Goal: Task Accomplishment & Management: Complete application form

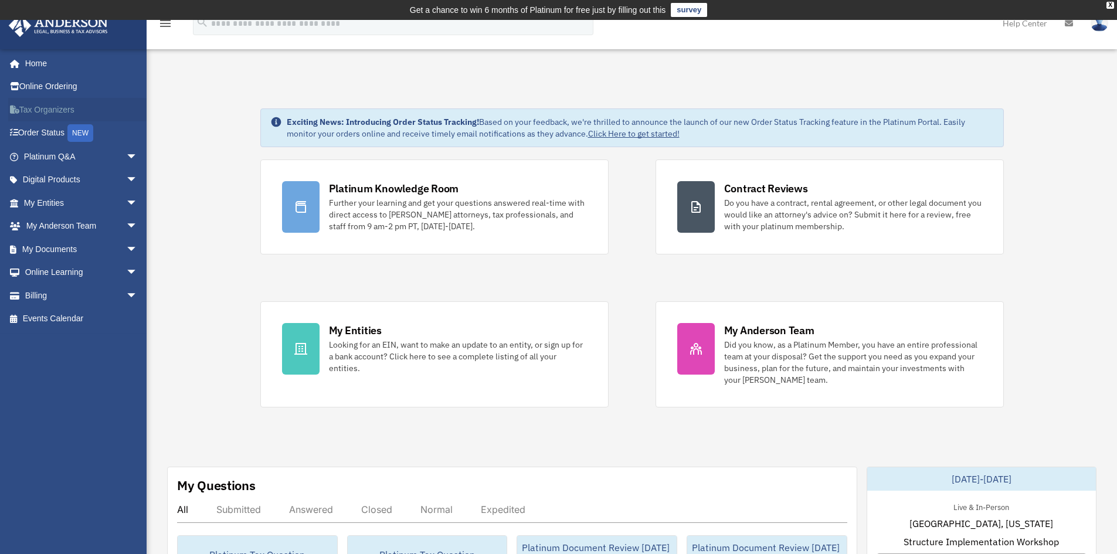
click at [28, 110] on link "Tax Organizers" at bounding box center [81, 109] width 147 height 23
click at [126, 181] on span "arrow_drop_down" at bounding box center [137, 180] width 23 height 24
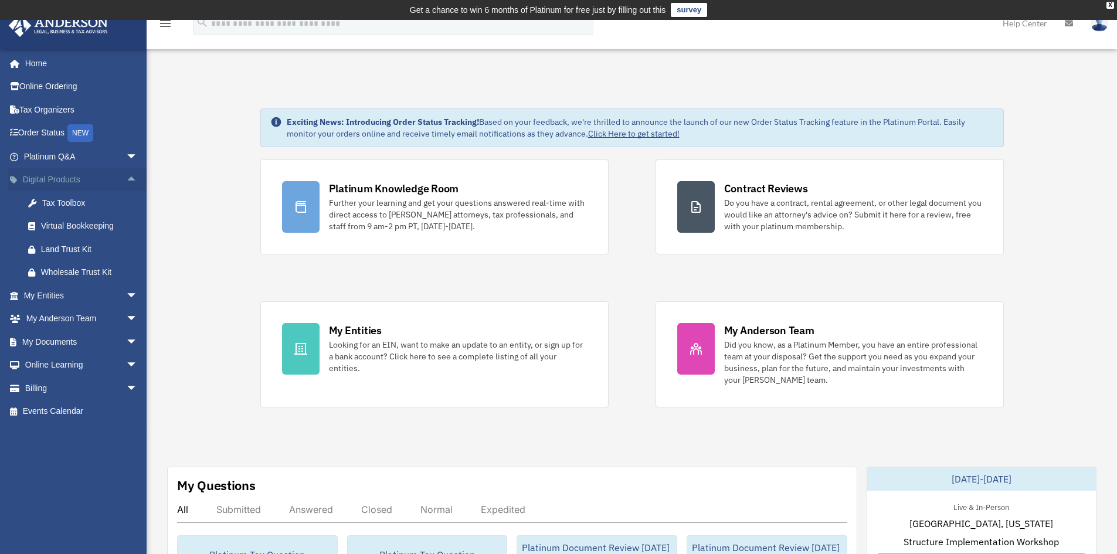
click at [126, 174] on span "arrow_drop_up" at bounding box center [137, 180] width 23 height 24
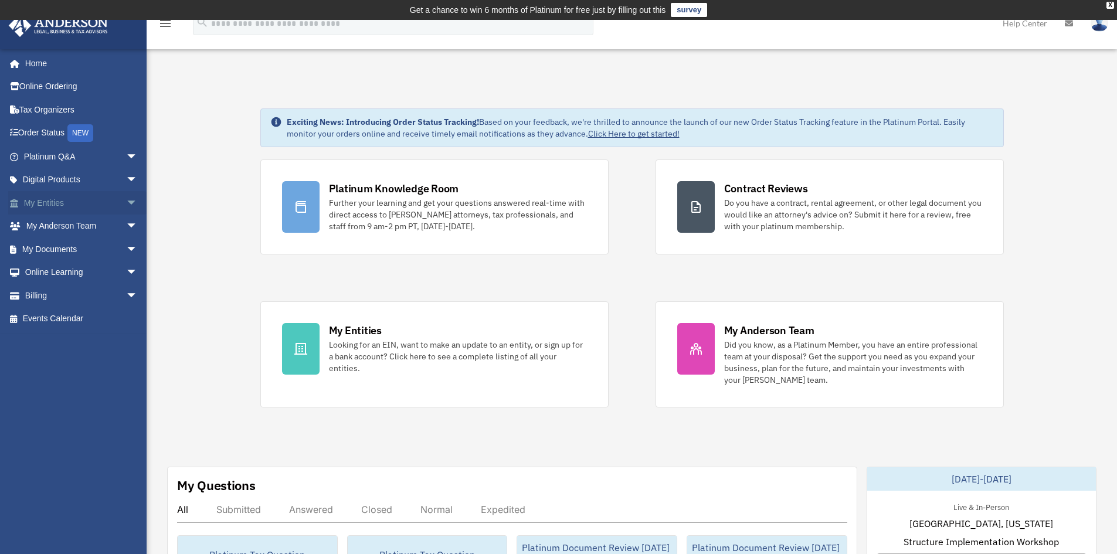
click at [126, 208] on span "arrow_drop_down" at bounding box center [137, 203] width 23 height 24
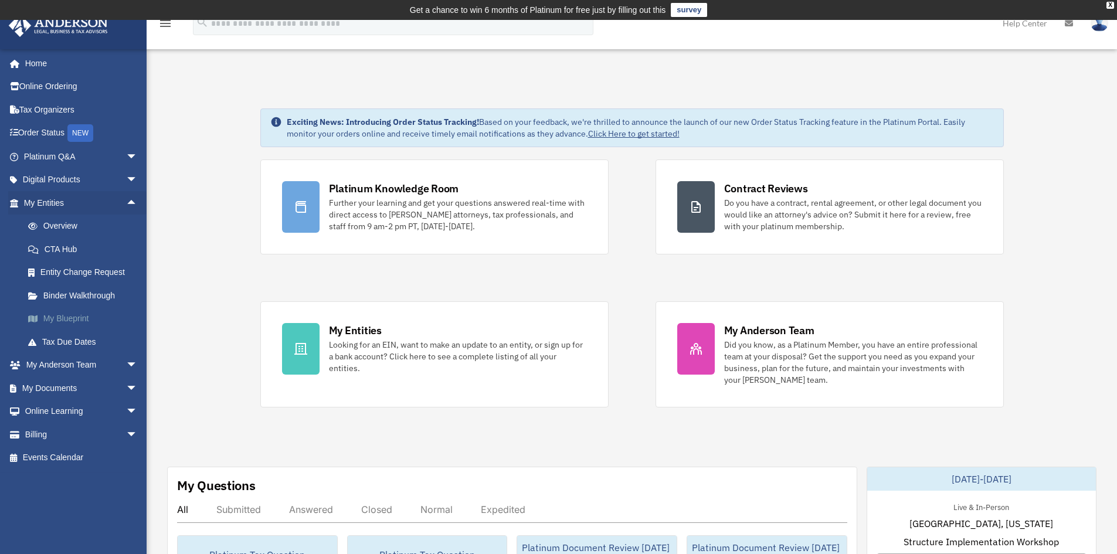
click at [62, 318] on link "My Blueprint" at bounding box center [85, 318] width 139 height 23
click at [30, 313] on link "My Blueprint" at bounding box center [85, 318] width 139 height 23
click at [57, 315] on link "My Blueprint" at bounding box center [85, 318] width 139 height 23
click at [58, 333] on link "Tax Due Dates" at bounding box center [85, 341] width 139 height 23
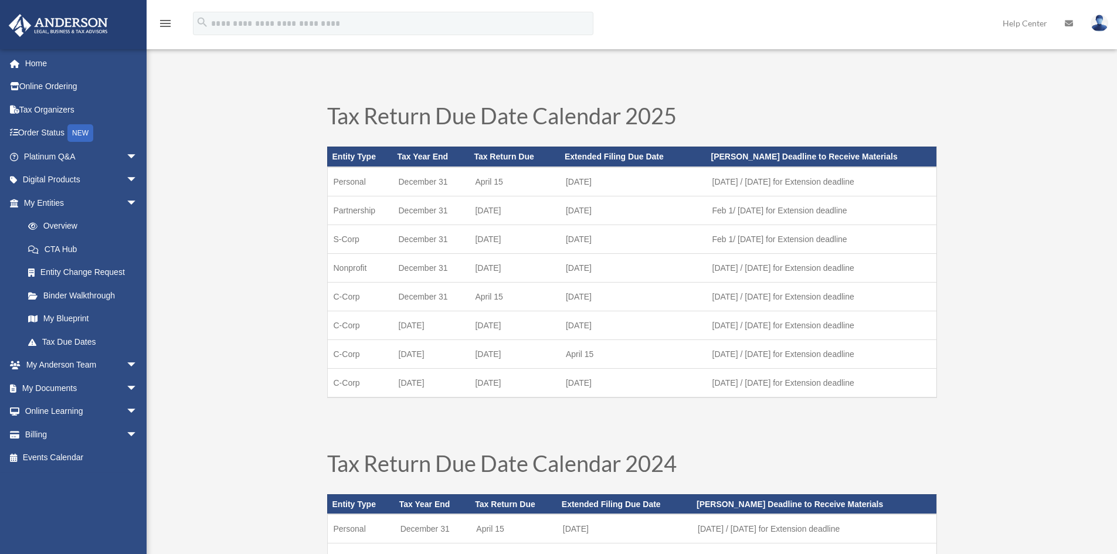
click at [82, 314] on link "My Blueprint" at bounding box center [85, 318] width 139 height 23
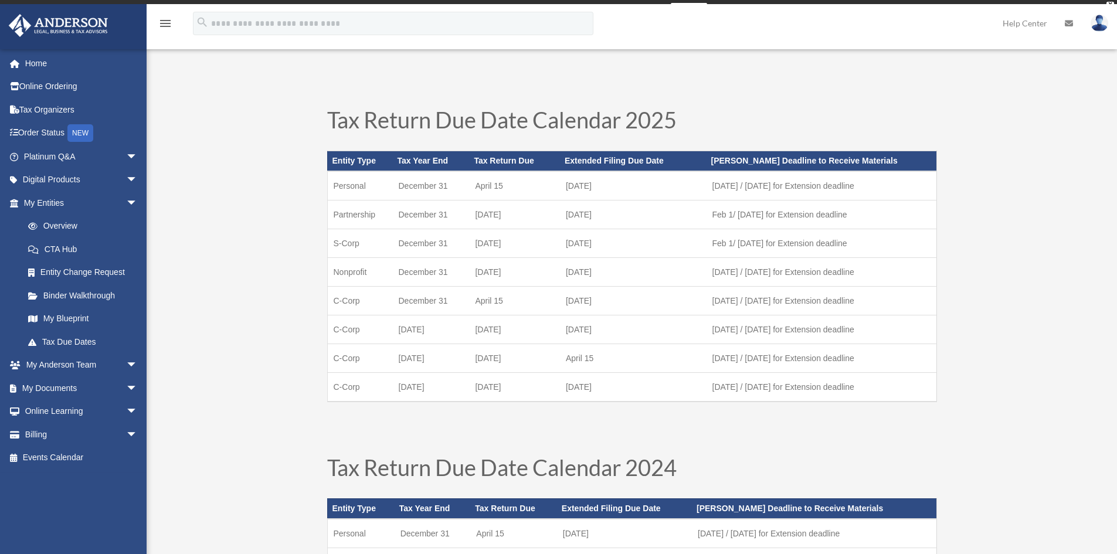
drag, startPoint x: 205, startPoint y: 231, endPoint x: 207, endPoint y: 221, distance: 10.7
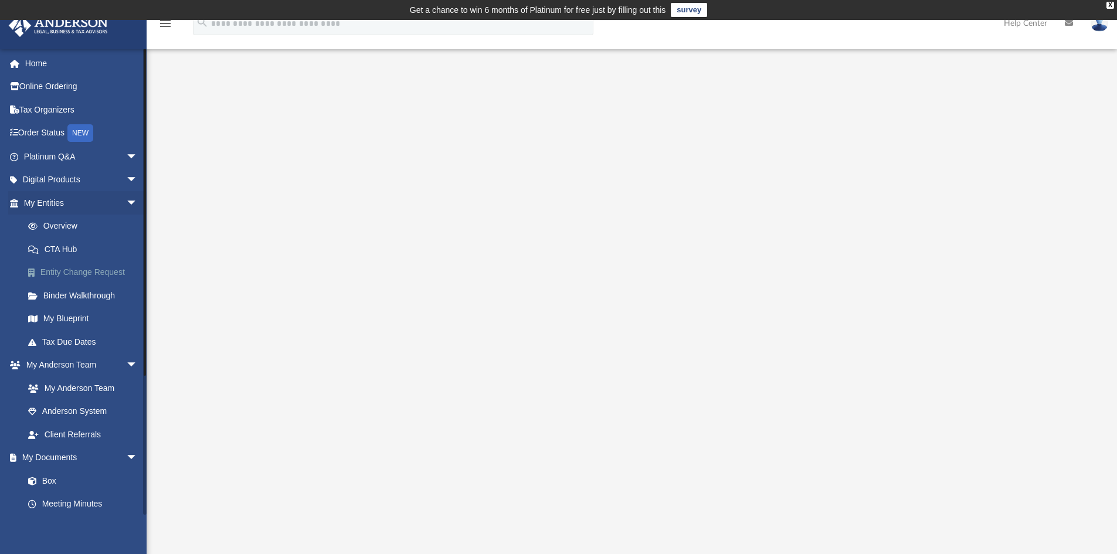
click at [77, 273] on link "Entity Change Request" at bounding box center [85, 272] width 139 height 23
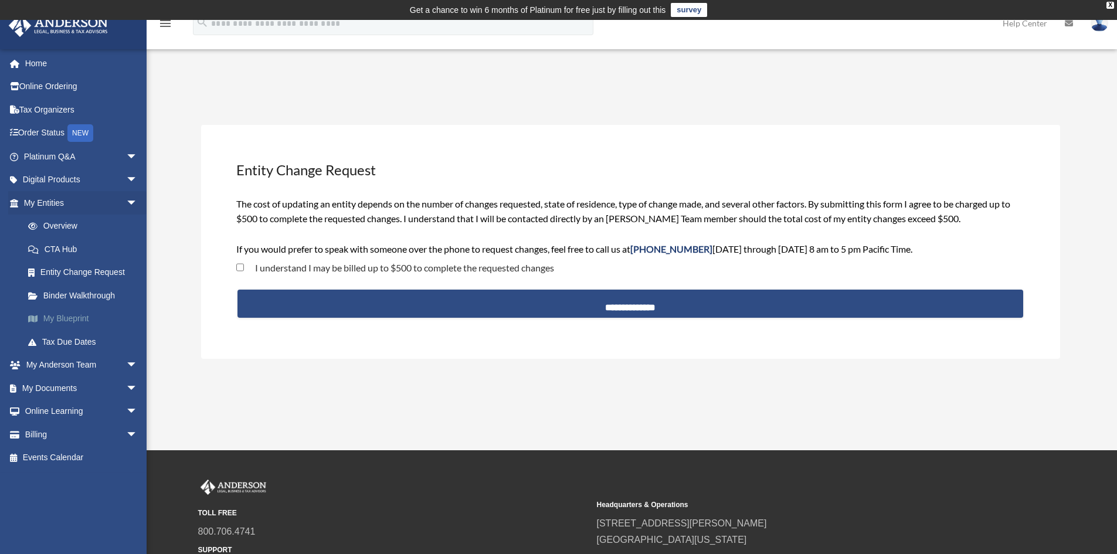
click at [62, 313] on link "My Blueprint" at bounding box center [85, 318] width 139 height 23
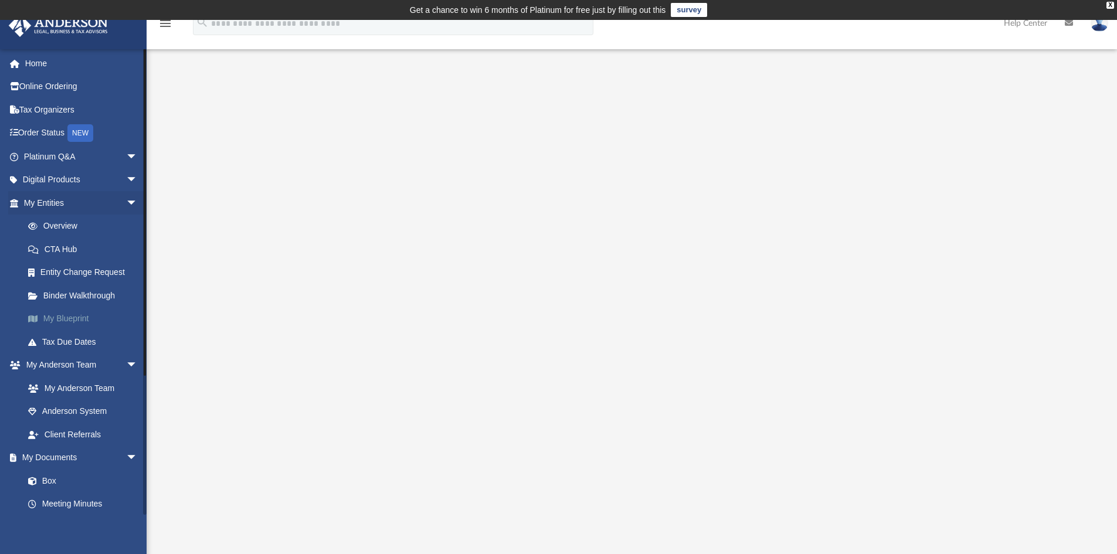
click at [74, 315] on link "My Blueprint" at bounding box center [85, 318] width 139 height 23
click at [75, 315] on link "My Blueprint" at bounding box center [85, 318] width 139 height 23
click at [1064, 139] on div at bounding box center [632, 335] width 874 height 469
click at [1098, 158] on div at bounding box center [632, 335] width 971 height 469
click at [1042, 189] on div at bounding box center [632, 335] width 874 height 469
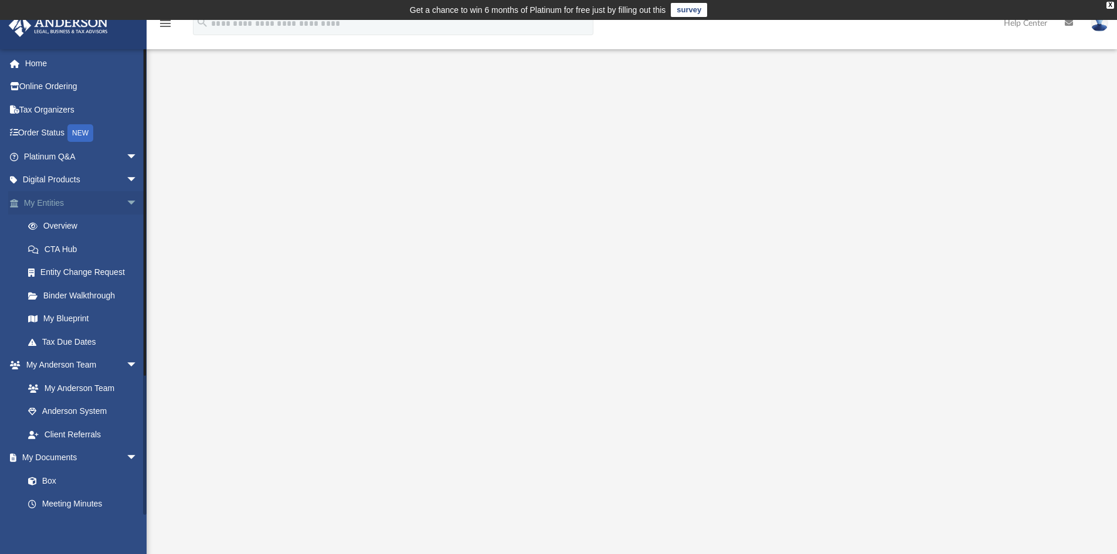
click at [126, 203] on span "arrow_drop_down" at bounding box center [137, 203] width 23 height 24
click at [56, 345] on link "Box" at bounding box center [85, 341] width 139 height 23
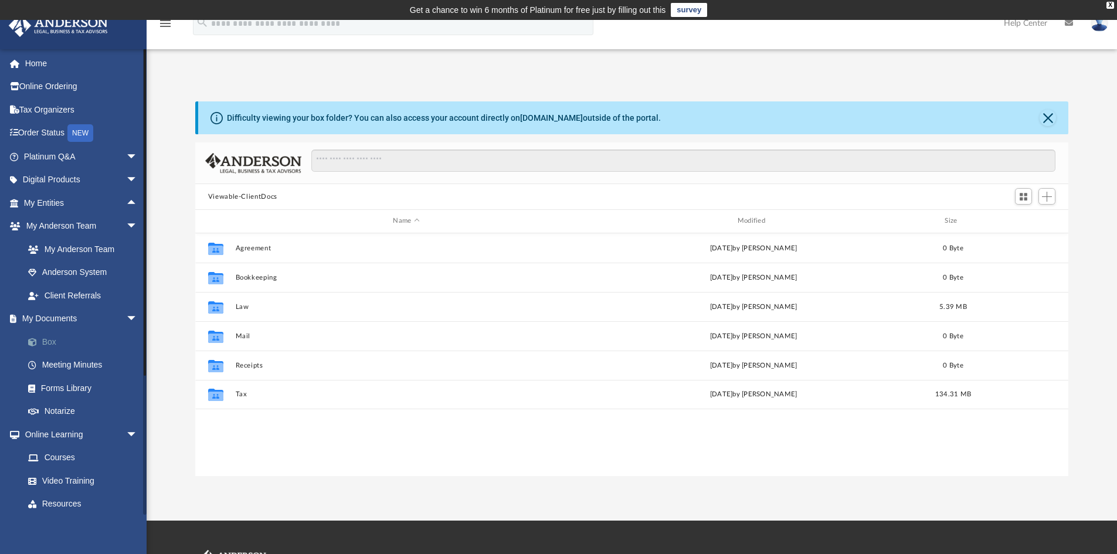
scroll to position [258, 864]
click at [126, 157] on span "arrow_drop_down" at bounding box center [137, 157] width 23 height 24
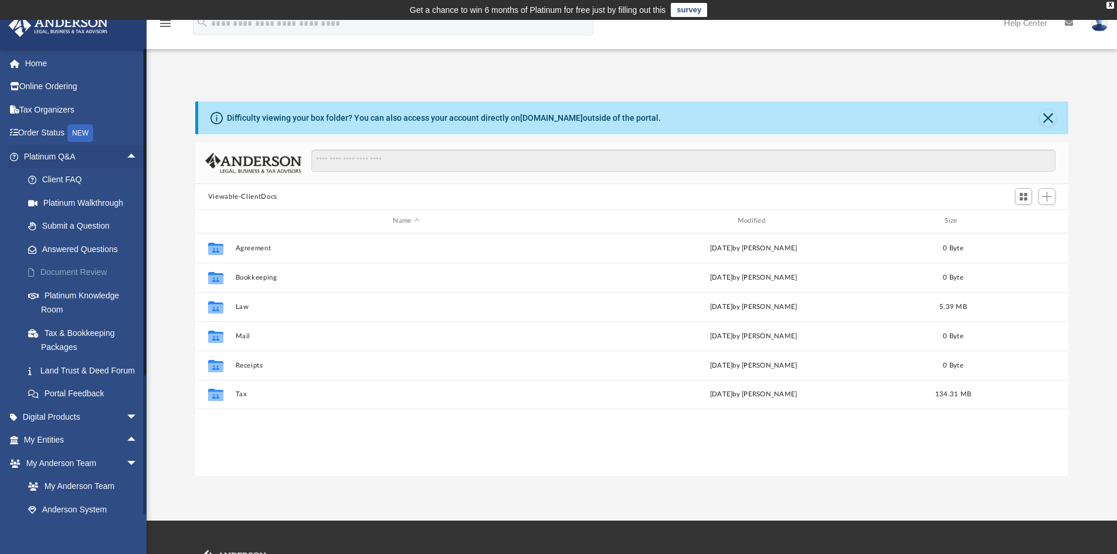
click at [91, 269] on link "Document Review" at bounding box center [85, 272] width 139 height 23
click at [72, 272] on link "Document Review" at bounding box center [85, 272] width 139 height 23
click at [62, 279] on link "Document Review" at bounding box center [85, 272] width 139 height 23
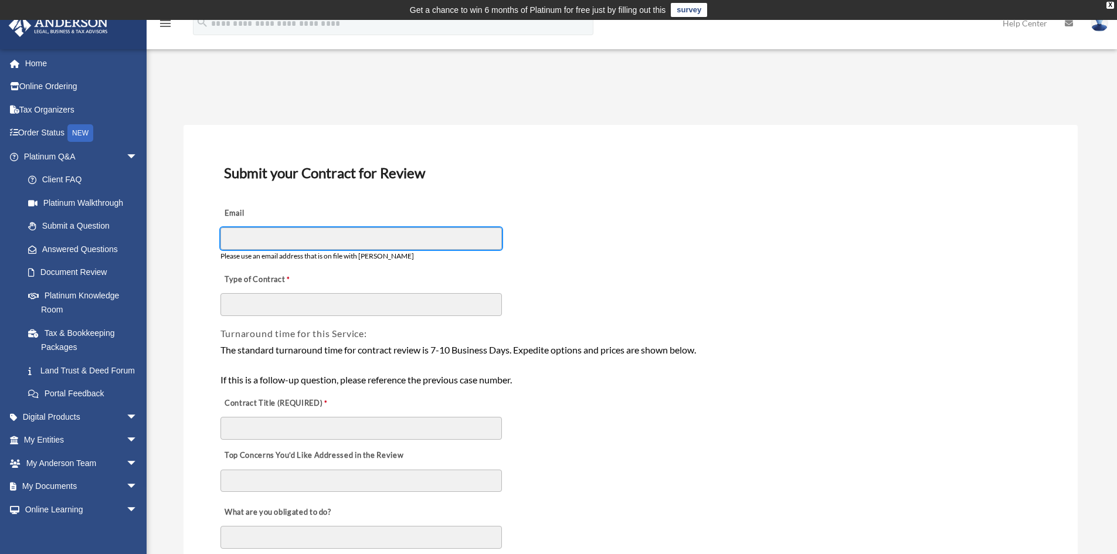
click at [238, 242] on input "Email" at bounding box center [361, 239] width 281 height 22
type input "**********"
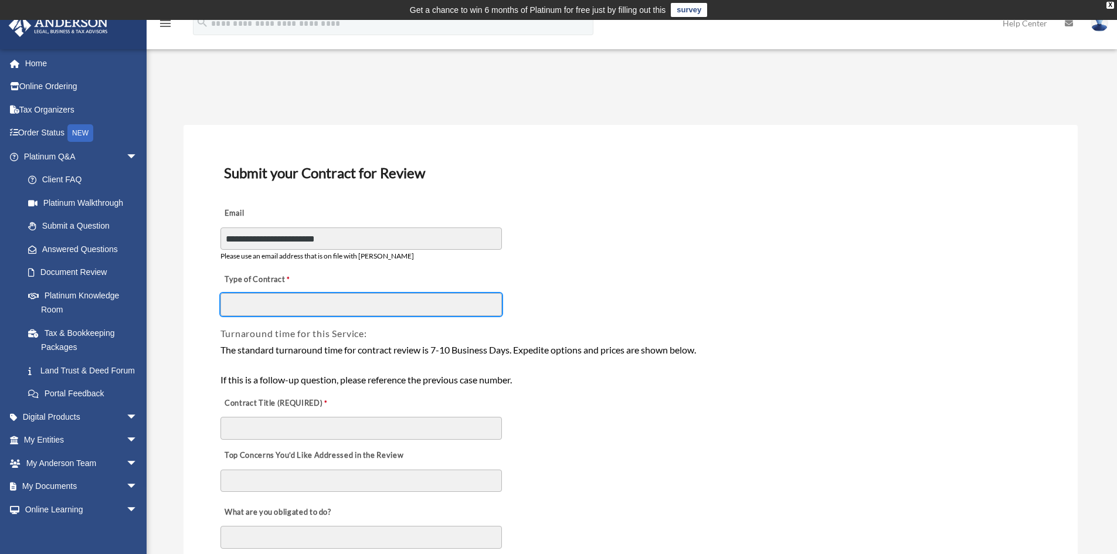
click at [314, 313] on input "Type of Contract" at bounding box center [361, 304] width 281 height 22
type input "**********"
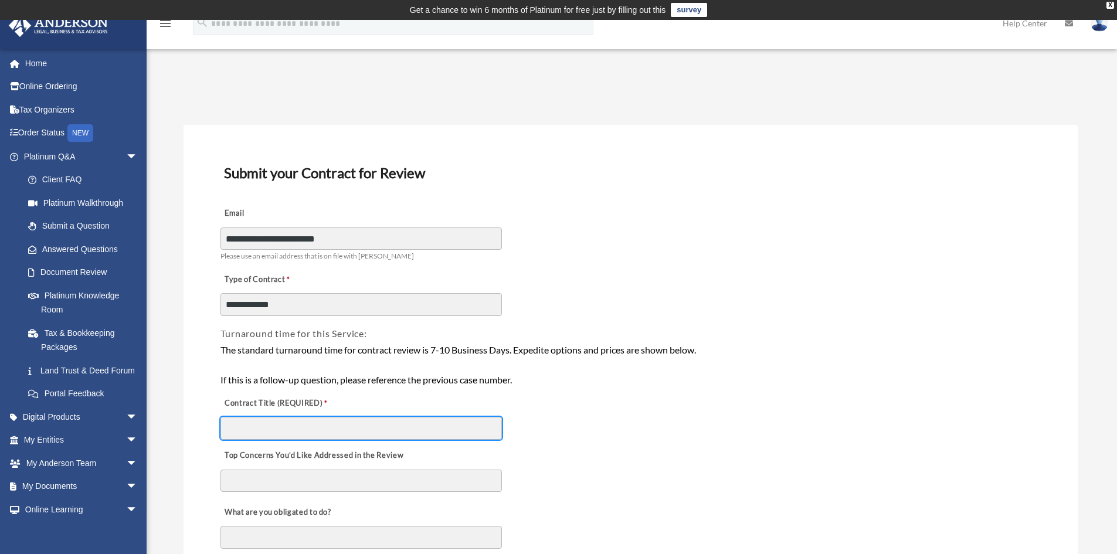
click at [247, 422] on input "Contract Title (REQUIRED)" at bounding box center [361, 428] width 281 height 22
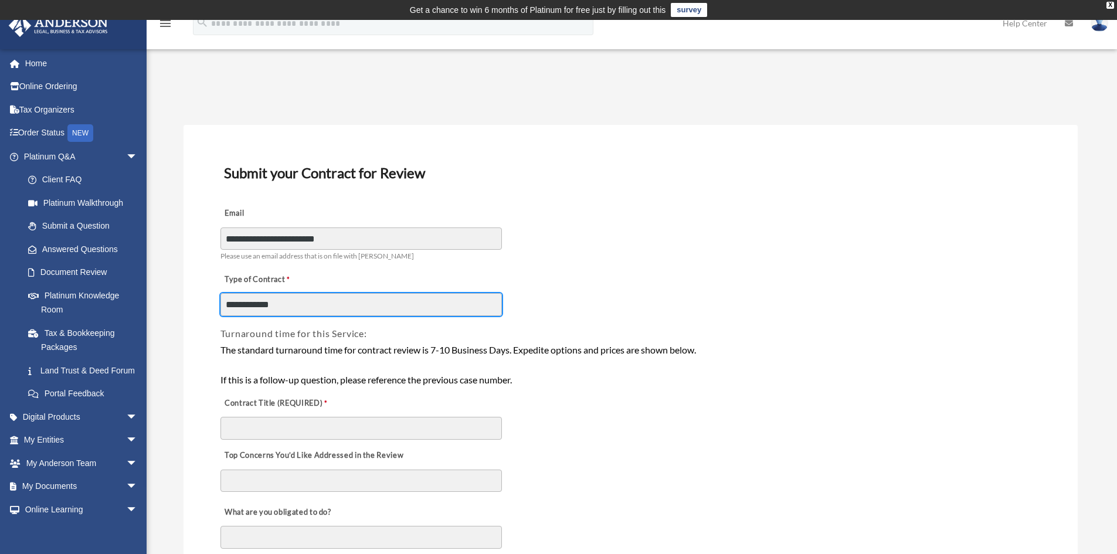
click at [291, 313] on input "**********" at bounding box center [361, 304] width 281 height 22
drag, startPoint x: 161, startPoint y: 305, endPoint x: 108, endPoint y: 297, distance: 53.3
click at [868, 465] on div "Top Concerns You’d Like Addressed in the Review" at bounding box center [630, 469] width 823 height 57
click at [323, 310] on input "**********" at bounding box center [361, 304] width 281 height 22
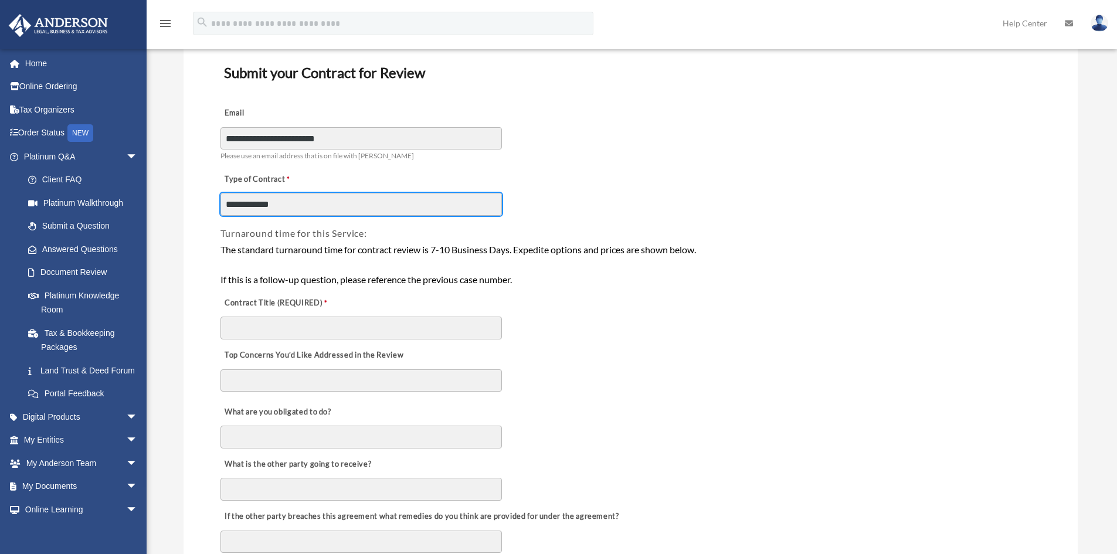
scroll to position [117, 0]
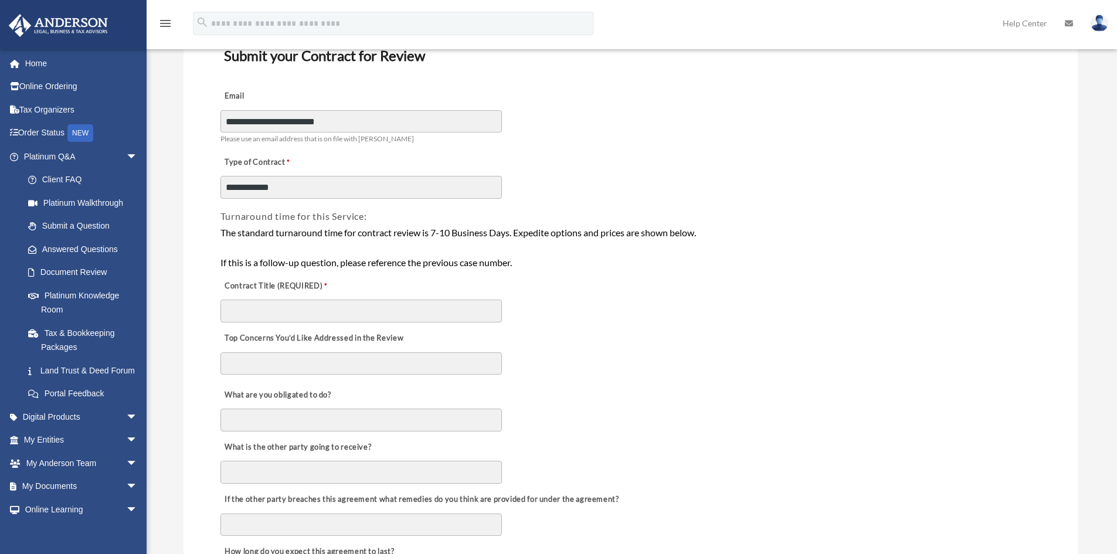
click at [1030, 288] on div "Contract Title (REQUIRED)" at bounding box center [630, 298] width 823 height 52
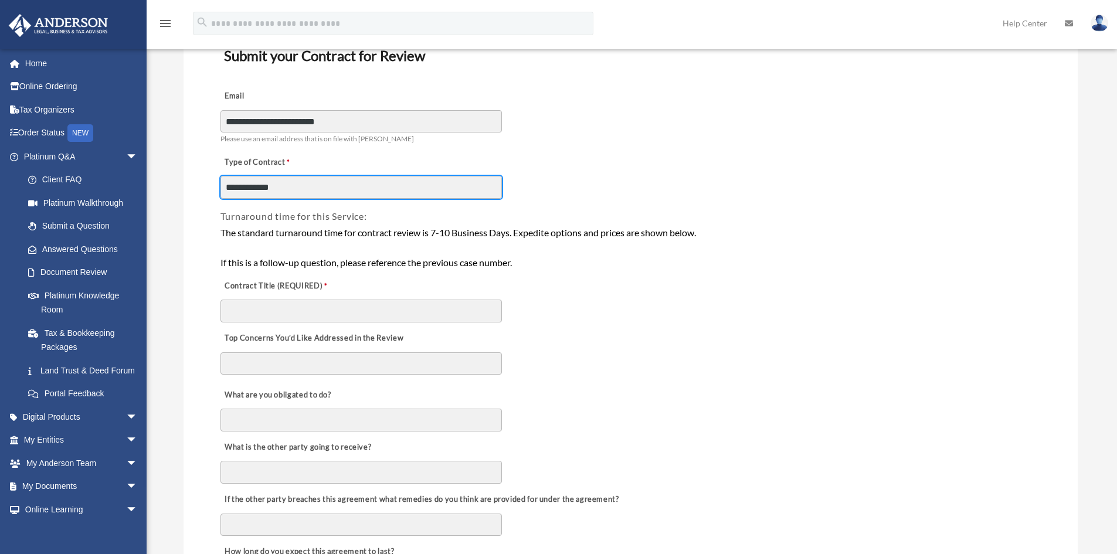
drag, startPoint x: 317, startPoint y: 195, endPoint x: 172, endPoint y: 184, distance: 145.3
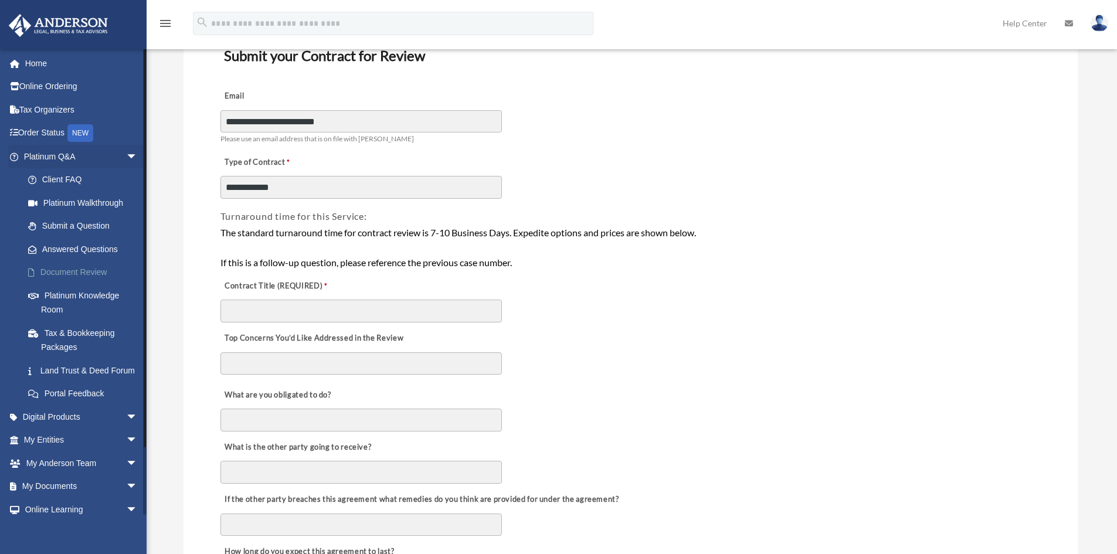
click at [80, 268] on link "Document Review" at bounding box center [85, 272] width 139 height 23
click at [79, 271] on link "Document Review" at bounding box center [85, 272] width 139 height 23
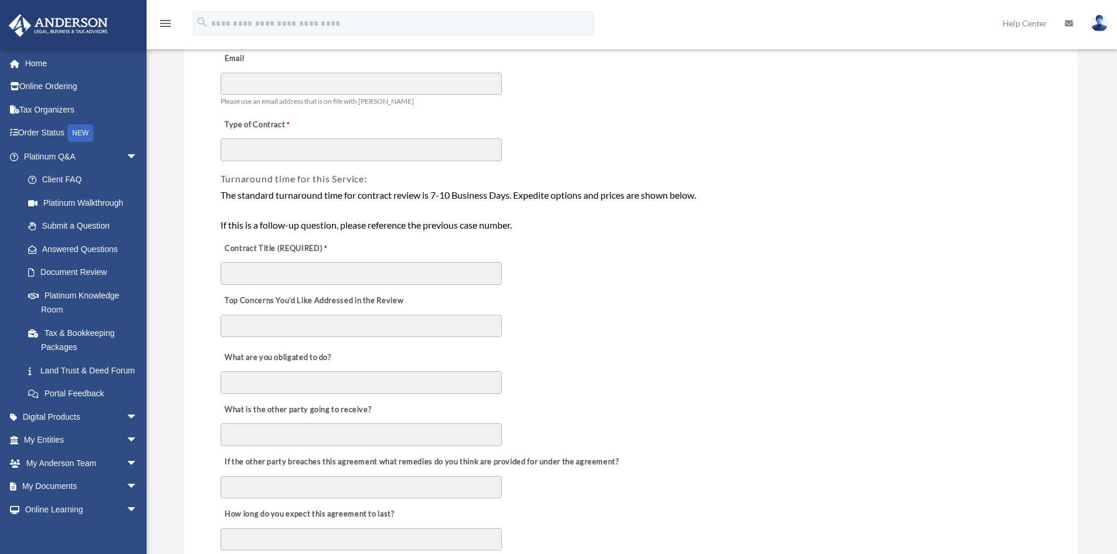
scroll to position [117, 0]
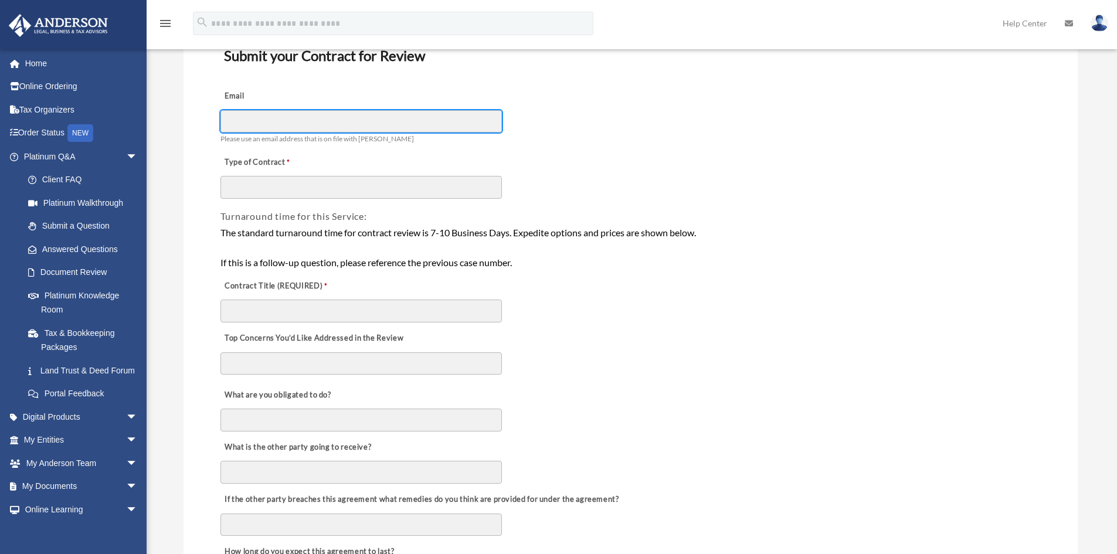
click at [291, 114] on input "Email" at bounding box center [361, 121] width 281 height 22
type input "**********"
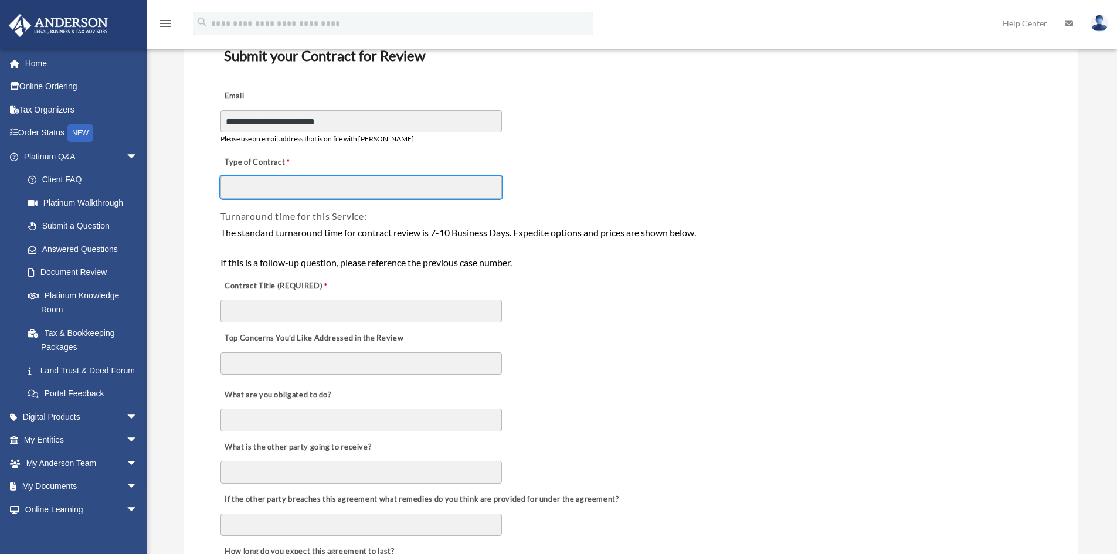
click at [347, 178] on input "Type of Contract" at bounding box center [361, 187] width 281 height 22
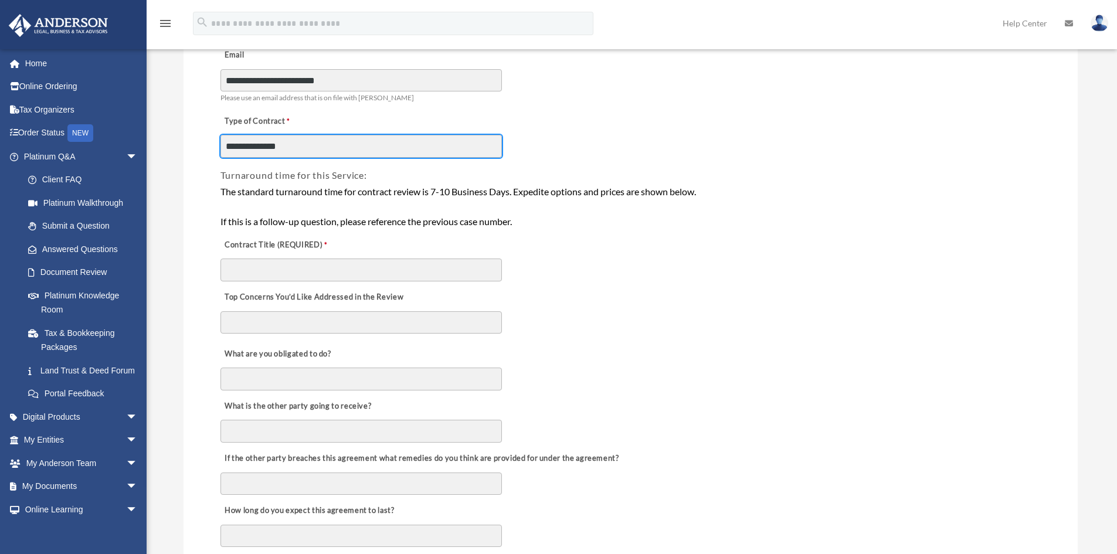
scroll to position [176, 0]
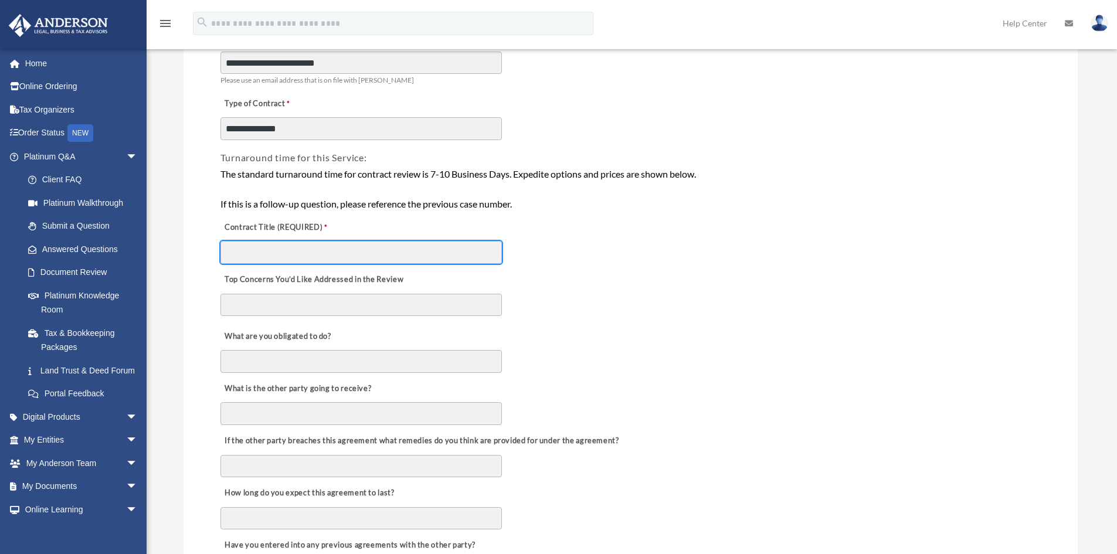
click at [342, 252] on input "Contract Title (REQUIRED)" at bounding box center [361, 252] width 281 height 22
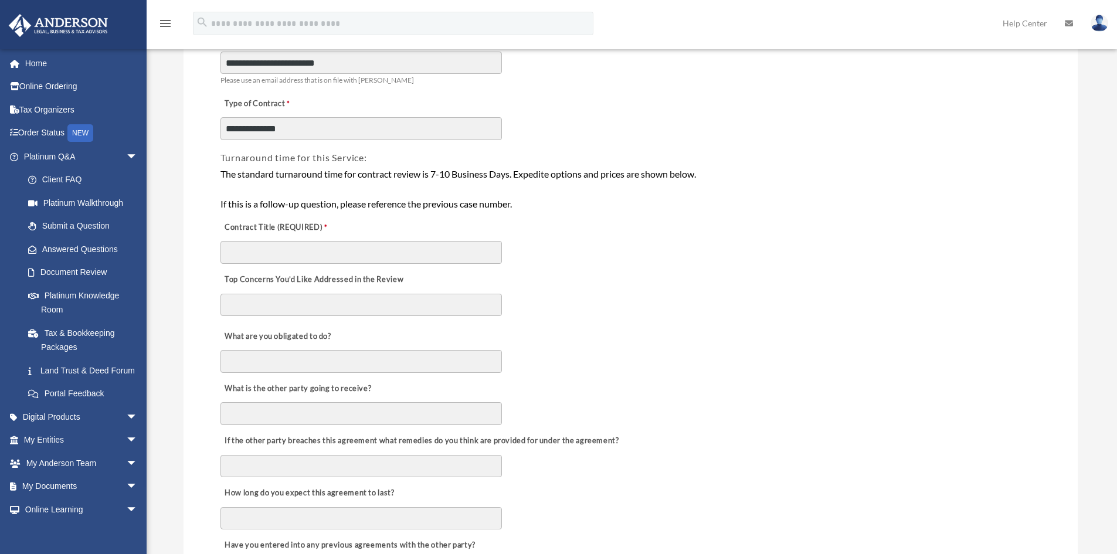
click at [732, 325] on div "What are you obligated to do?" at bounding box center [630, 348] width 823 height 52
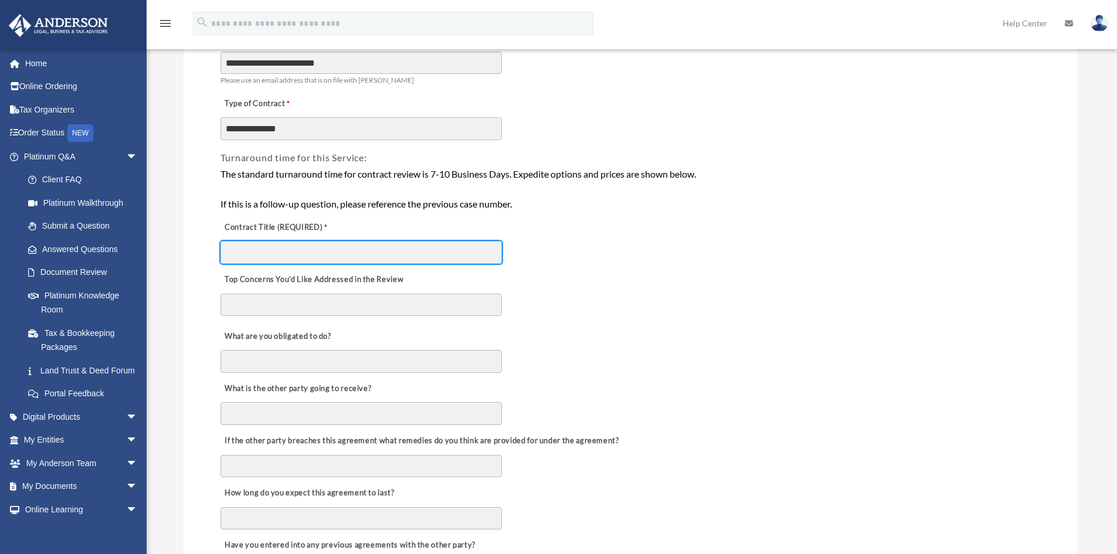
click at [264, 258] on input "Contract Title (REQUIRED)" at bounding box center [361, 252] width 281 height 22
click at [266, 259] on input "Contract Title (REQUIRED)" at bounding box center [361, 252] width 281 height 22
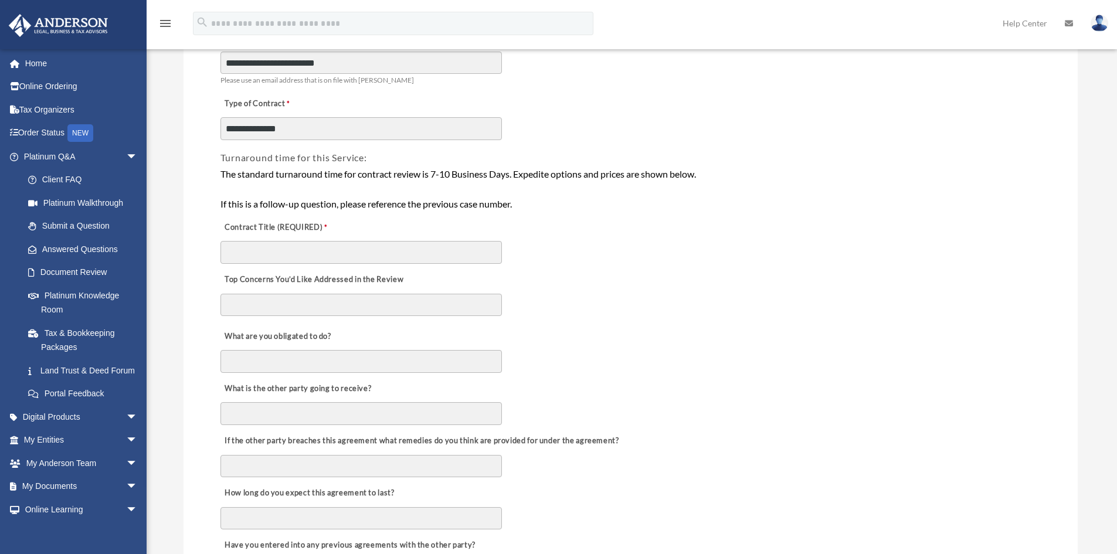
drag, startPoint x: 661, startPoint y: 385, endPoint x: 641, endPoint y: 386, distance: 19.9
click at [659, 386] on div "What is the other party going to receive?" at bounding box center [630, 400] width 823 height 52
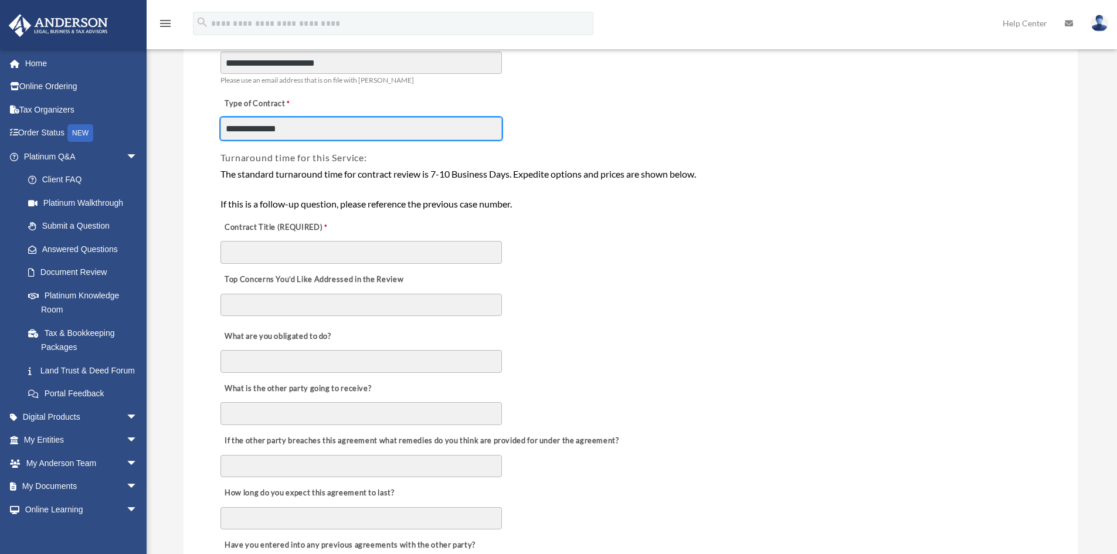
drag, startPoint x: 301, startPoint y: 121, endPoint x: 160, endPoint y: 128, distance: 141.5
type input "***"
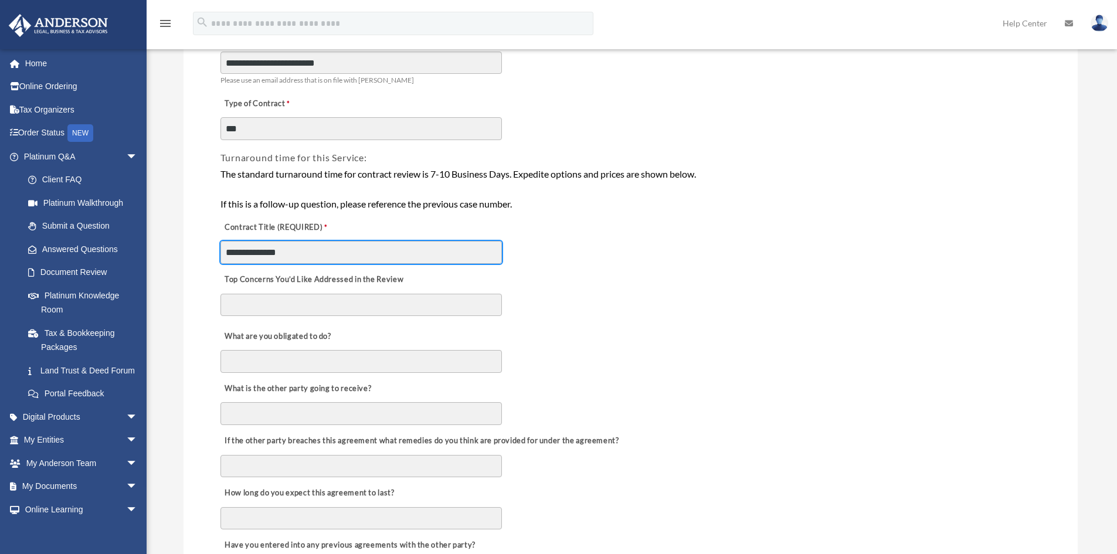
type input "**********"
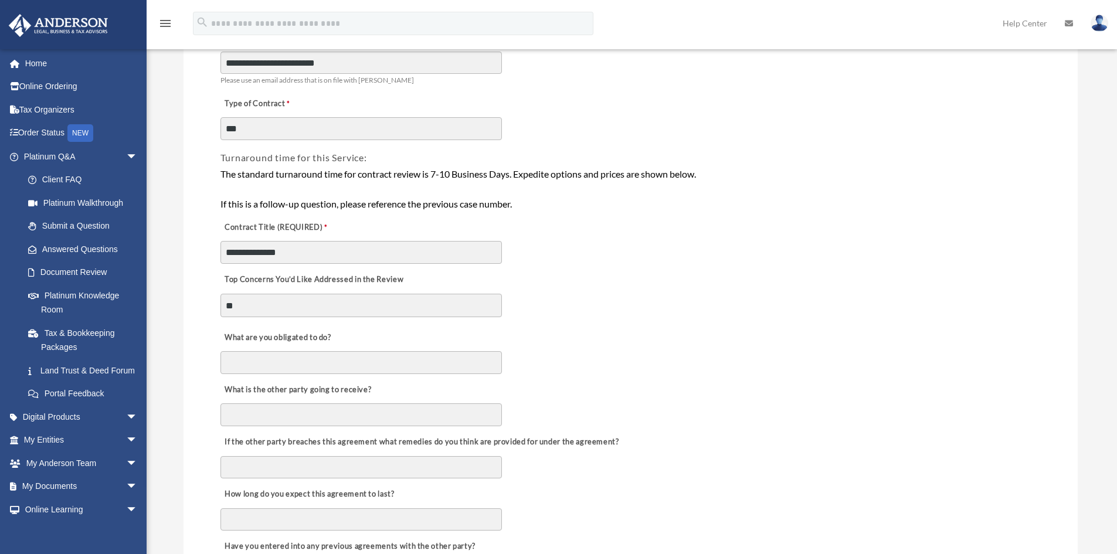
type textarea "*"
type textarea "**********"
